Goal: Information Seeking & Learning: Learn about a topic

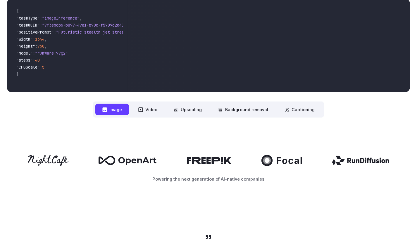
scroll to position [205, 0]
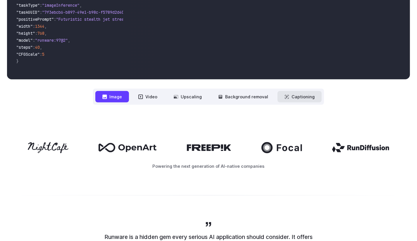
click at [300, 96] on button "Captioning" at bounding box center [299, 96] width 44 height 11
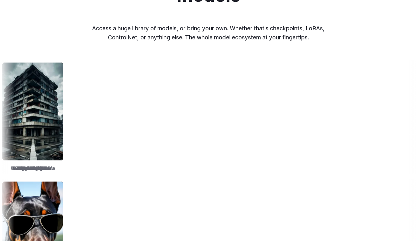
scroll to position [672, 0]
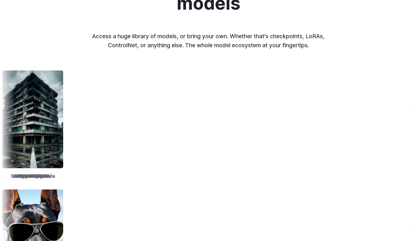
click at [213, 35] on p "Access a huge library of models, or bring your own. Whether that's checkpoints,…" at bounding box center [208, 41] width 243 height 18
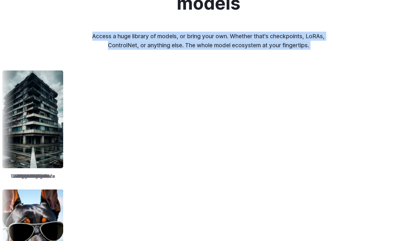
click at [213, 35] on p "Access a huge library of models, or bring your own. Whether that's checkpoints,…" at bounding box center [208, 41] width 243 height 18
click at [209, 45] on p "Access a huge library of models, or bring your own. Whether that's checkpoints,…" at bounding box center [208, 41] width 243 height 18
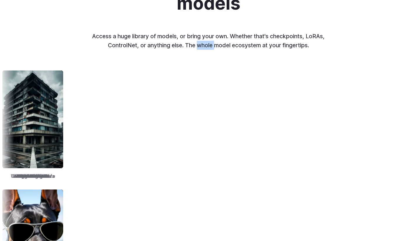
click at [209, 45] on p "Access a huge library of models, or bring your own. Whether that's checkpoints,…" at bounding box center [208, 41] width 243 height 18
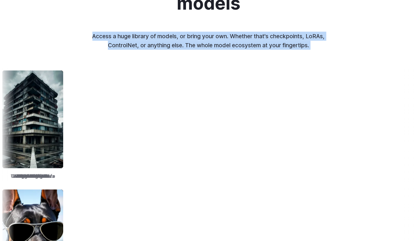
click at [209, 45] on p "Access a huge library of models, or bring your own. Whether that's checkpoints,…" at bounding box center [208, 41] width 243 height 18
click at [197, 53] on div "Ready to use with 312,464 models Access a huge library of models, or bring your…" at bounding box center [208, 159] width 417 height 371
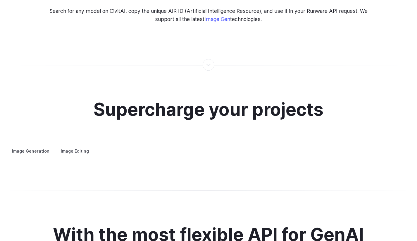
scroll to position [1081, 0]
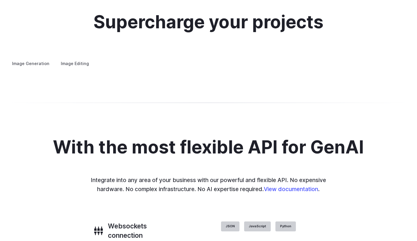
click at [78, 58] on label "Image Editing" at bounding box center [75, 63] width 38 height 10
click at [0, 0] on summary "Inpainting" at bounding box center [0, 0] width 0 height 0
click at [0, 0] on summary "Outpainting" at bounding box center [0, 0] width 0 height 0
click at [0, 0] on summary "Upscaling" at bounding box center [0, 0] width 0 height 0
click at [25, 58] on label "Image Generation" at bounding box center [30, 63] width 47 height 10
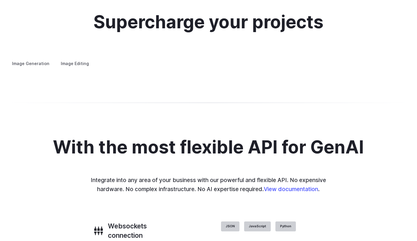
click at [75, 58] on label "Image Editing" at bounding box center [75, 63] width 38 height 10
click at [32, 58] on label "Image Generation" at bounding box center [30, 63] width 47 height 10
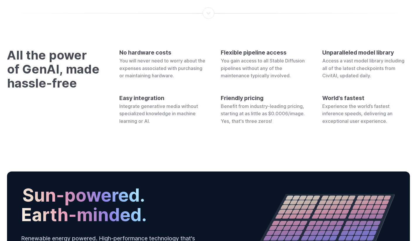
scroll to position [1607, 0]
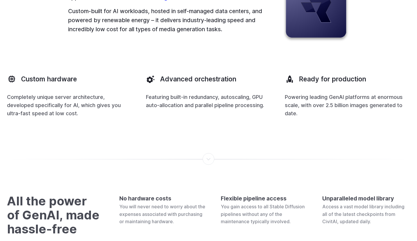
click at [207, 62] on div "Powered by blazing-fast, low-cost infrastructure Launch AI features in record t…" at bounding box center [208, 13] width 403 height 209
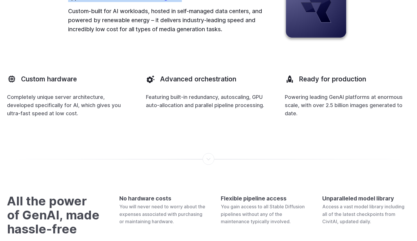
click at [74, 34] on p "Custom-built for AI workloads, hosted in self-managed data centers, and powered…" at bounding box center [166, 20] width 196 height 27
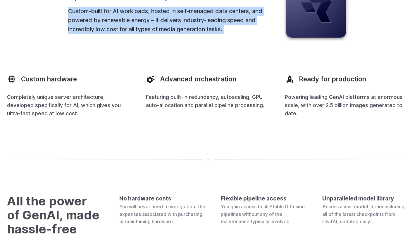
click at [74, 34] on p "Custom-built for AI workloads, hosted in self-managed data centers, and powered…" at bounding box center [166, 20] width 196 height 27
click at [75, 34] on p "Custom-built for AI workloads, hosted in self-managed data centers, and powered…" at bounding box center [166, 20] width 196 height 27
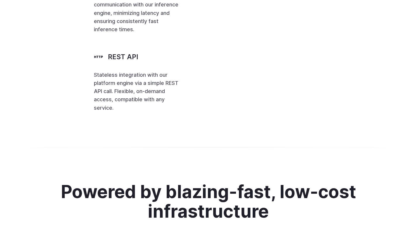
scroll to position [1351, 0]
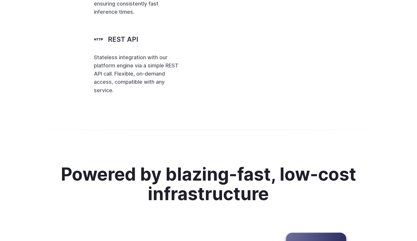
drag, startPoint x: 312, startPoint y: 120, endPoint x: 235, endPoint y: 135, distance: 78.3
click at [0, 0] on code "[ { "taskType" : "imageInference" , "taskUUID" : "67aa2c57-3301-43ae-aa3b-dd40b…" at bounding box center [0, 0] width 0 height 0
click at [0, 0] on span ""Concept design for a futuristic motorbike"" at bounding box center [0, 0] width 0 height 0
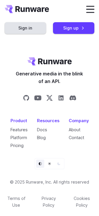
scroll to position [3126, 0]
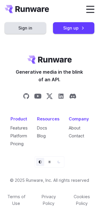
click at [90, 6] on span at bounding box center [90, 6] width 8 height 1
click at [90, 8] on label at bounding box center [90, 9] width 8 height 7
click at [90, 6] on span at bounding box center [90, 6] width 8 height 1
click at [90, 8] on label at bounding box center [90, 9] width 8 height 7
click at [90, 6] on span at bounding box center [90, 6] width 8 height 1
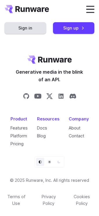
click at [90, 8] on label at bounding box center [90, 9] width 8 height 7
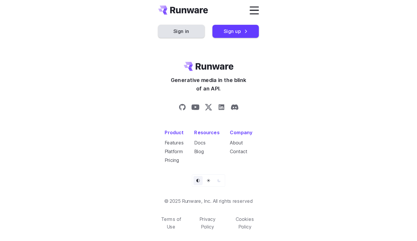
scroll to position [2169, 0]
